Goal: Find contact information: Find contact information

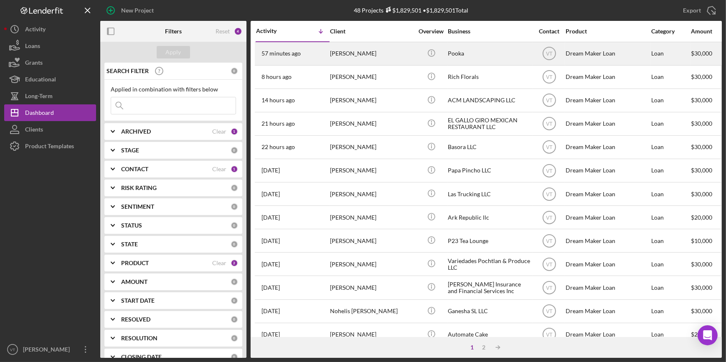
click at [346, 53] on div "[PERSON_NAME]" at bounding box center [372, 54] width 84 height 22
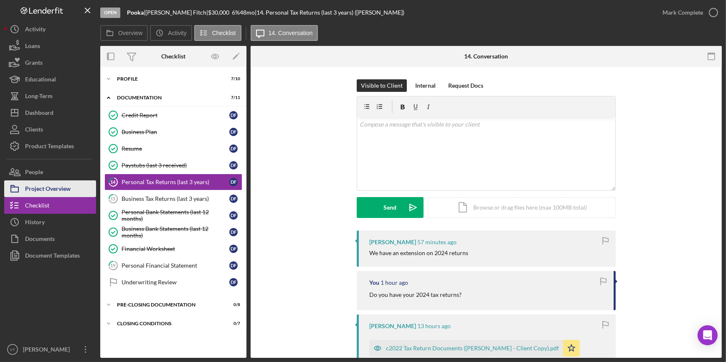
click at [75, 188] on button "Project Overview" at bounding box center [50, 188] width 92 height 17
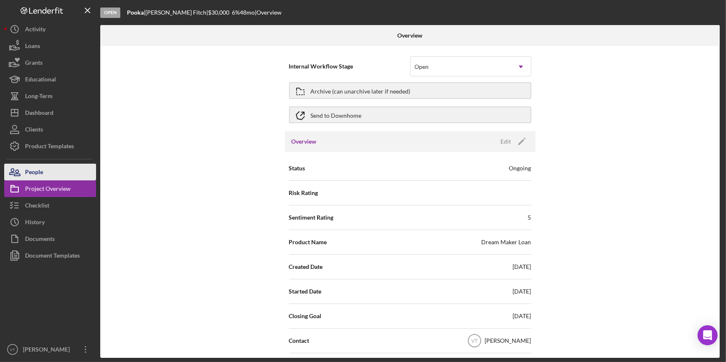
click at [64, 170] on button "People" at bounding box center [50, 172] width 92 height 17
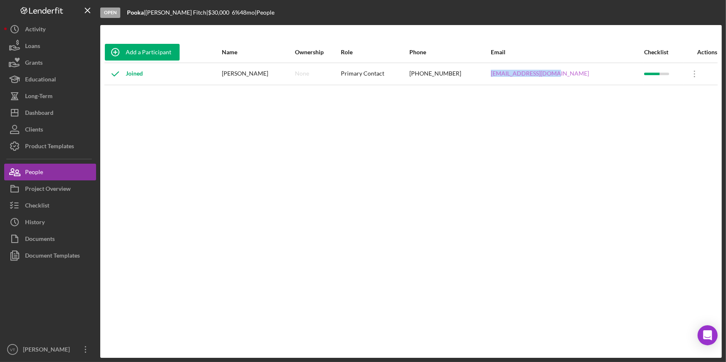
drag, startPoint x: 575, startPoint y: 75, endPoint x: 514, endPoint y: 74, distance: 61.0
click at [514, 74] on div "dawnmfitch@gmail.com" at bounding box center [567, 73] width 152 height 21
copy link "dawnmfitch@gmail.com"
drag, startPoint x: 485, startPoint y: 65, endPoint x: 446, endPoint y: 58, distance: 40.2
click at [450, 60] on table "Add a Participant Name Ownership Role Phone Email Checklist Actions Joined Dawn…" at bounding box center [410, 63] width 613 height 43
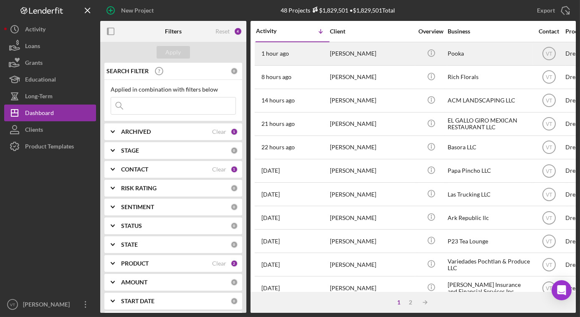
click at [371, 56] on div "[PERSON_NAME]" at bounding box center [372, 54] width 84 height 22
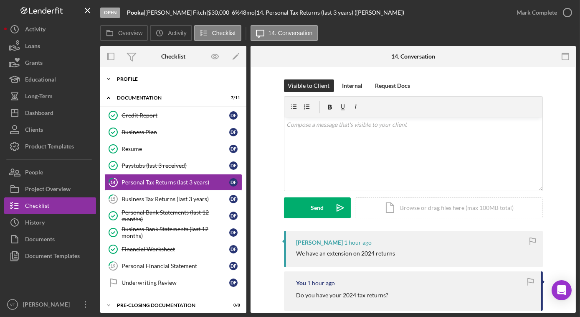
click at [114, 74] on icon "Icon/Expander" at bounding box center [108, 79] width 17 height 17
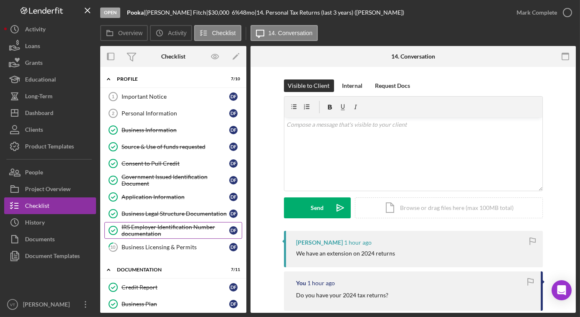
click at [164, 231] on div "IRS Employer Identification Number documentation" at bounding box center [176, 229] width 108 height 13
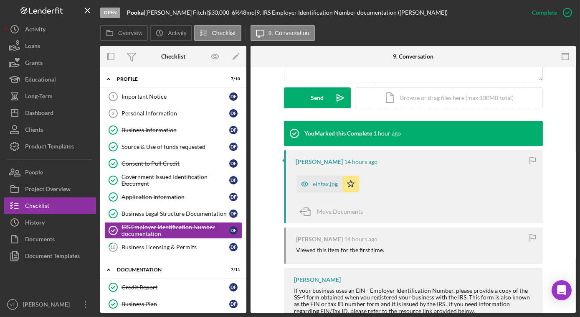
scroll to position [228, 0]
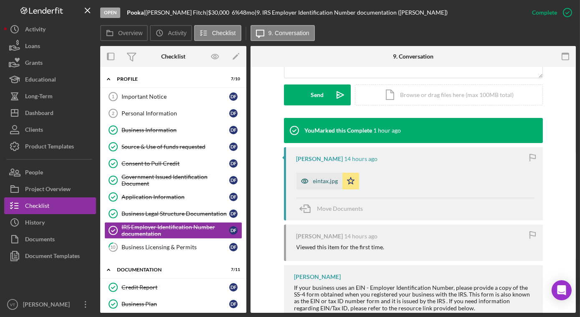
click at [327, 185] on div "eintax.jpg" at bounding box center [319, 180] width 46 height 17
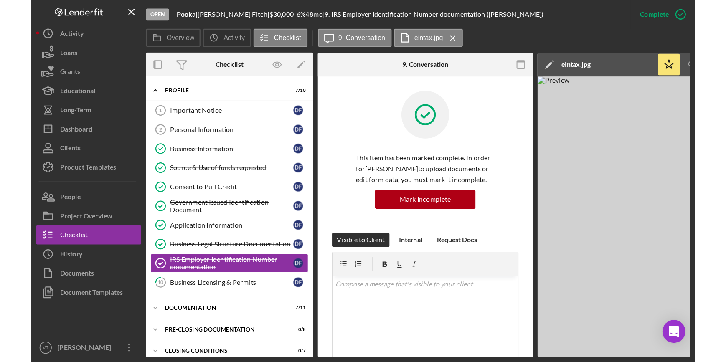
scroll to position [7, 0]
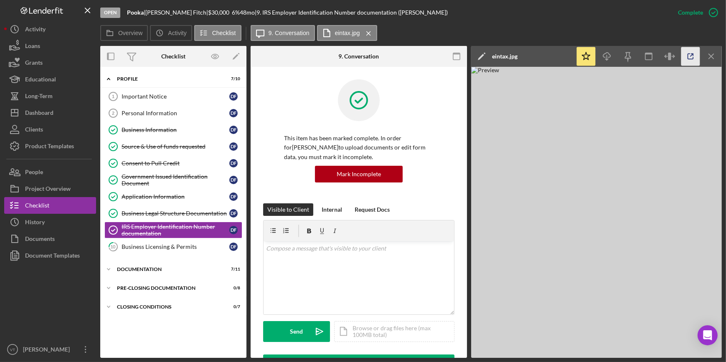
click at [580, 55] on icon "button" at bounding box center [690, 56] width 19 height 19
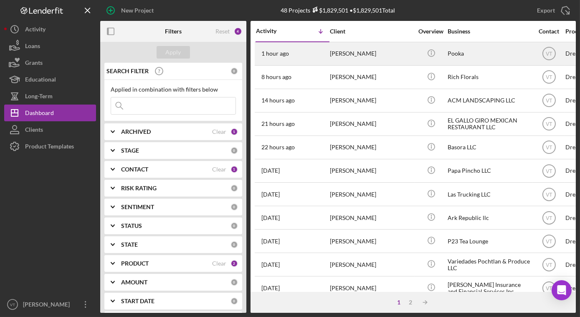
click at [344, 57] on div "[PERSON_NAME]" at bounding box center [372, 54] width 84 height 22
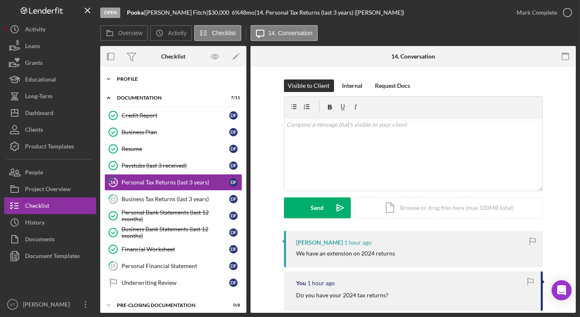
click at [109, 76] on icon "Icon/Expander" at bounding box center [108, 79] width 17 height 17
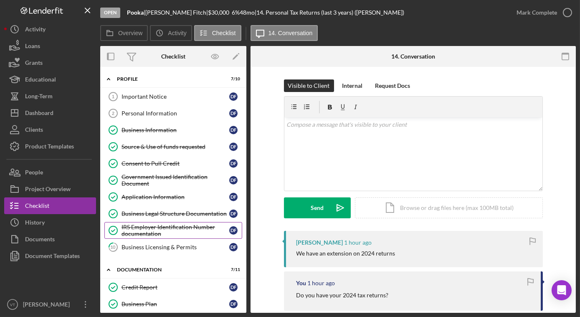
click at [170, 230] on div "IRS Employer Identification Number documentation" at bounding box center [176, 229] width 108 height 13
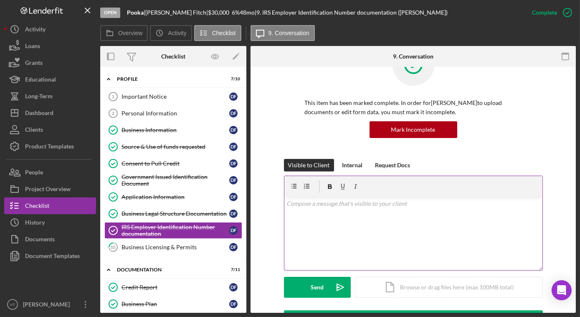
scroll to position [114, 0]
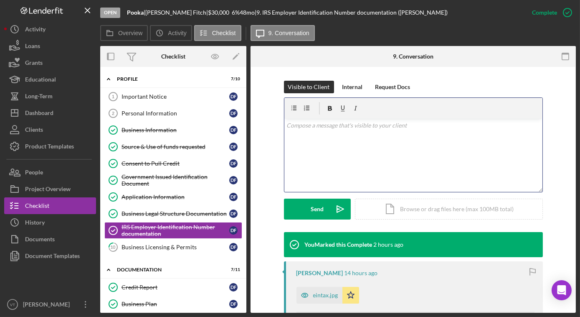
click at [295, 129] on p at bounding box center [412, 125] width 253 height 9
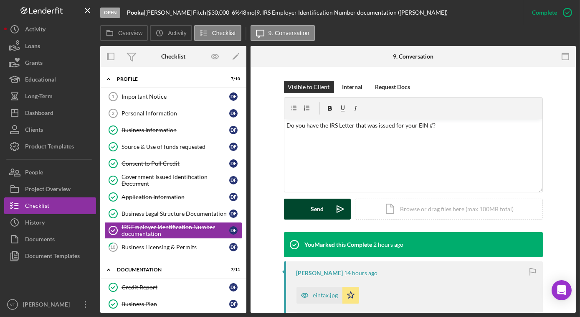
click at [294, 204] on button "Send Icon/icon-invite-send" at bounding box center [317, 208] width 67 height 21
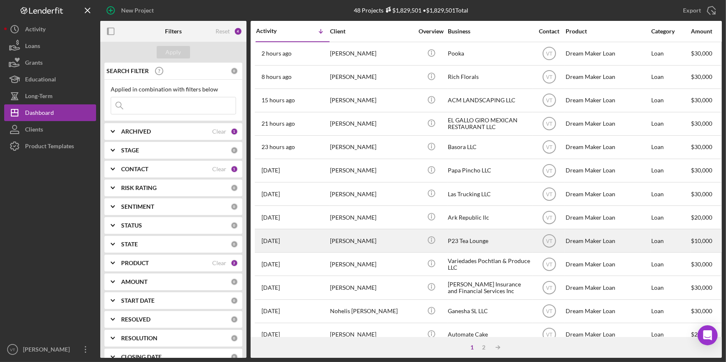
click at [334, 245] on div "[PERSON_NAME]" at bounding box center [372, 241] width 84 height 22
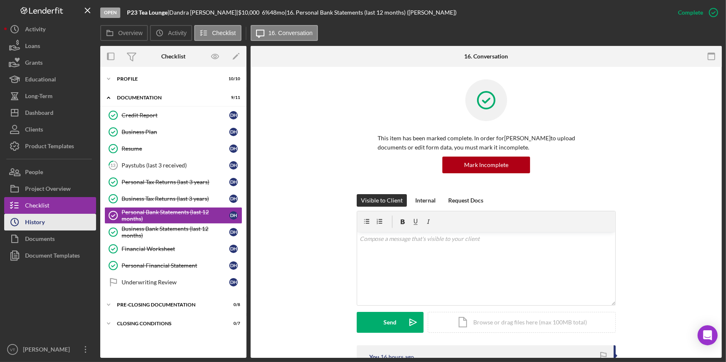
click at [59, 220] on button "Icon/History History" at bounding box center [50, 222] width 92 height 17
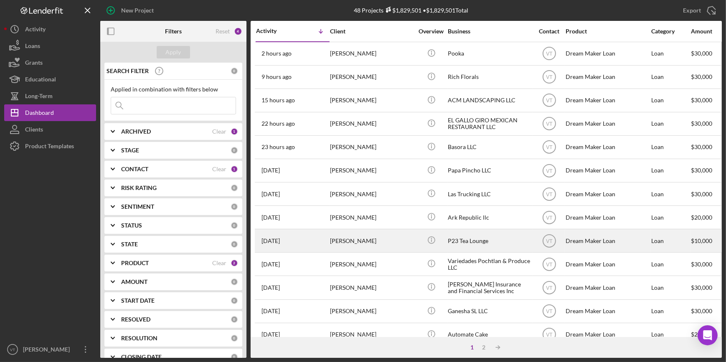
click at [387, 241] on div "[PERSON_NAME]" at bounding box center [372, 241] width 84 height 22
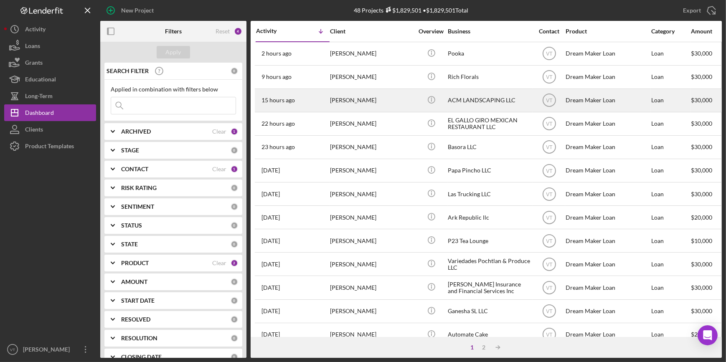
click at [351, 107] on div "[PERSON_NAME]" at bounding box center [372, 100] width 84 height 22
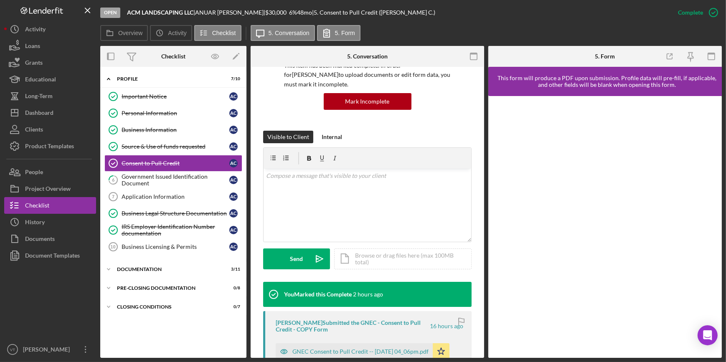
scroll to position [76, 0]
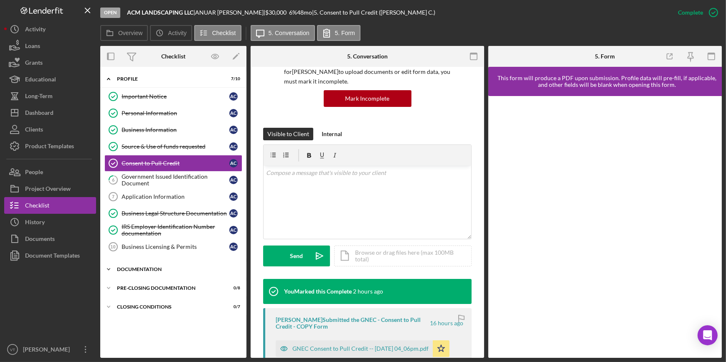
click at [109, 265] on icon "Icon/Expander" at bounding box center [108, 269] width 17 height 17
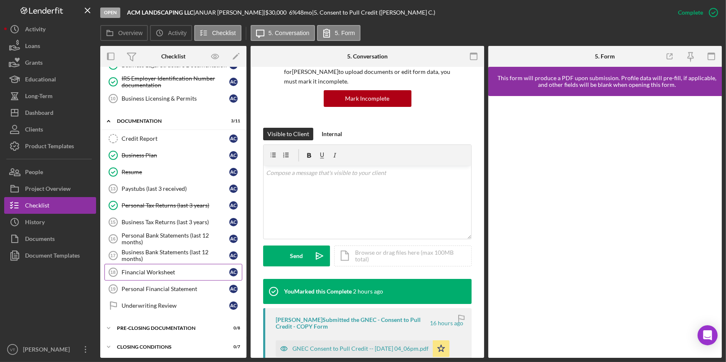
scroll to position [0, 0]
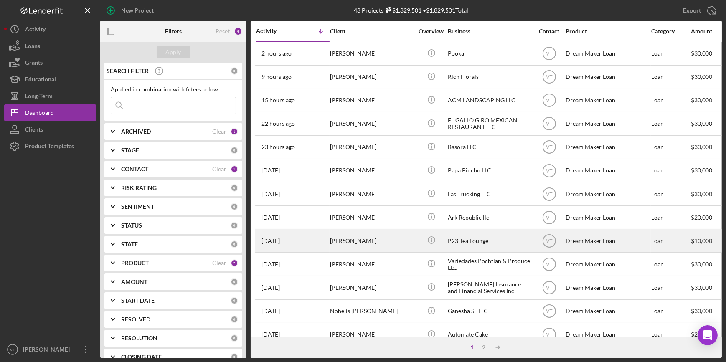
click at [360, 245] on div "[PERSON_NAME]" at bounding box center [372, 241] width 84 height 22
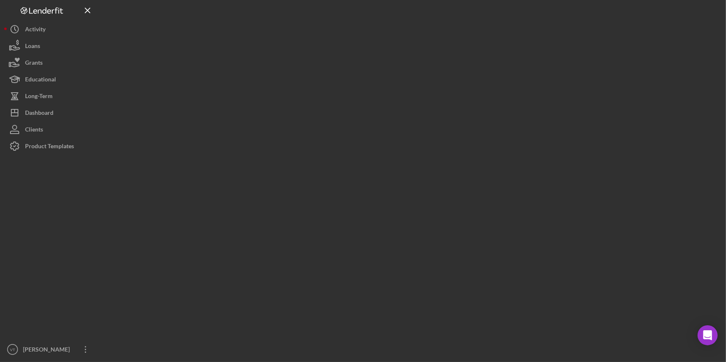
click at [360, 245] on div at bounding box center [410, 179] width 621 height 358
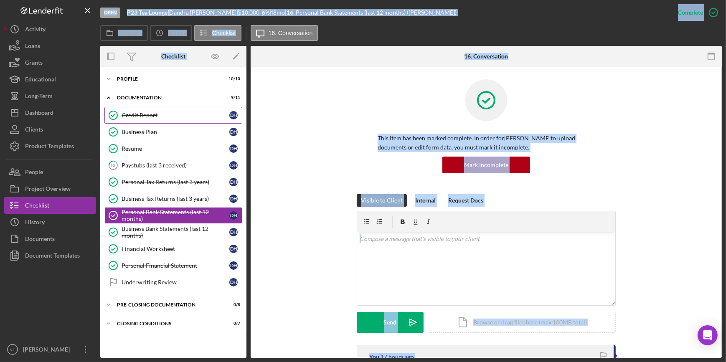
click at [124, 112] on div "Credit Report" at bounding box center [176, 115] width 108 height 7
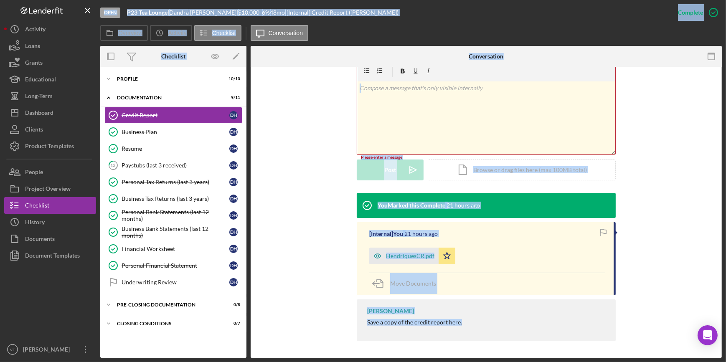
scroll to position [134, 0]
click at [334, 254] on div "You Marked this Complete 21 hours ago [Internal] You 21 hours ago HendriquesCR.…" at bounding box center [486, 269] width 446 height 152
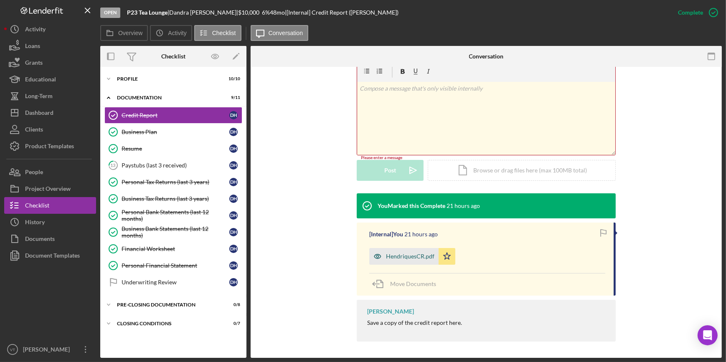
click at [404, 254] on div "HendriquesCR.pdf" at bounding box center [410, 256] width 48 height 7
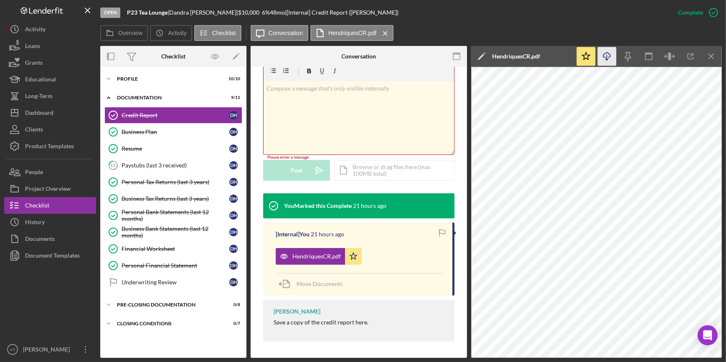
click at [608, 55] on icon "Icon/Download" at bounding box center [607, 56] width 19 height 19
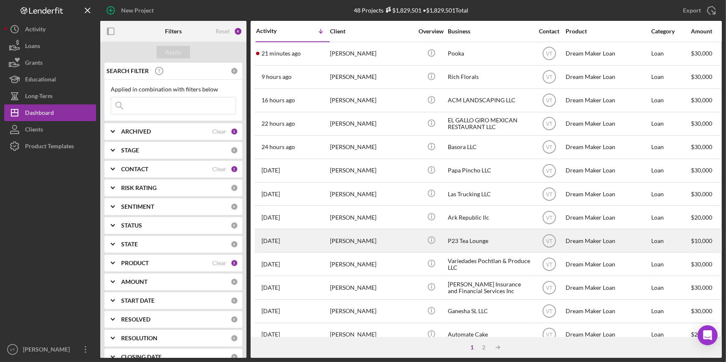
click at [344, 244] on div "[PERSON_NAME]" at bounding box center [372, 241] width 84 height 22
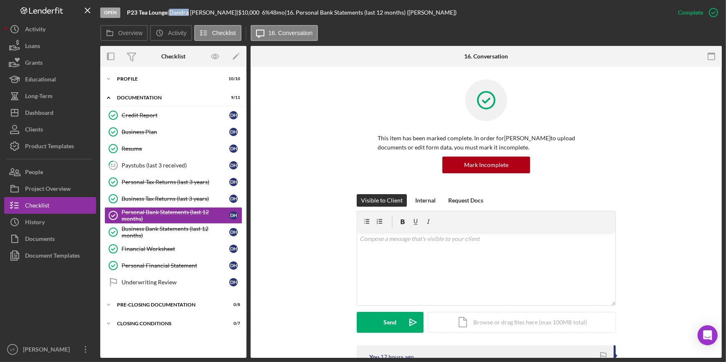
drag, startPoint x: 192, startPoint y: 13, endPoint x: 175, endPoint y: 15, distance: 17.7
click at [175, 15] on div "[PERSON_NAME] |" at bounding box center [203, 12] width 69 height 7
copy div "Dandra"
click at [51, 171] on button "People" at bounding box center [50, 172] width 92 height 17
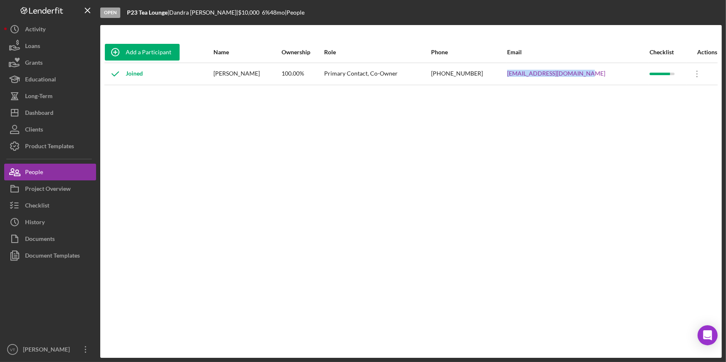
drag, startPoint x: 611, startPoint y: 73, endPoint x: 520, endPoint y: 78, distance: 91.6
click at [520, 78] on tr "Joined [PERSON_NAME] 100.00% Primary Contact, Co-Owner [PHONE_NUMBER] [EMAIL_AD…" at bounding box center [410, 74] width 613 height 22
copy tr "[EMAIL_ADDRESS][DOMAIN_NAME]"
